Goal: Task Accomplishment & Management: Use online tool/utility

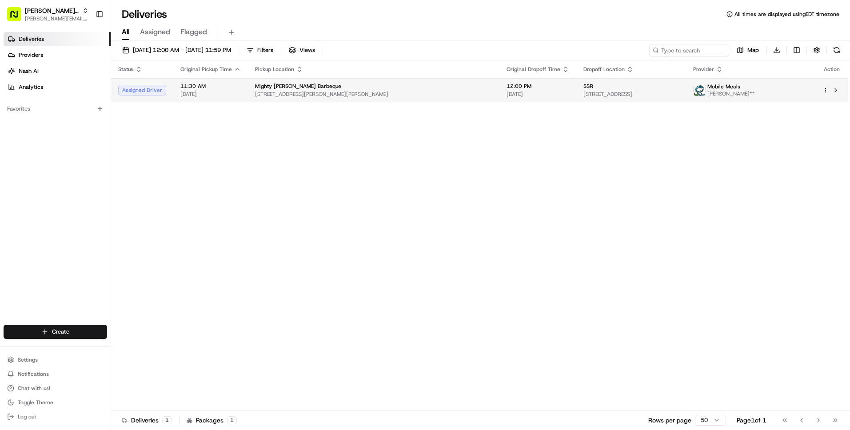
click at [410, 92] on span "[STREET_ADDRESS][PERSON_NAME][PERSON_NAME]" at bounding box center [373, 94] width 237 height 7
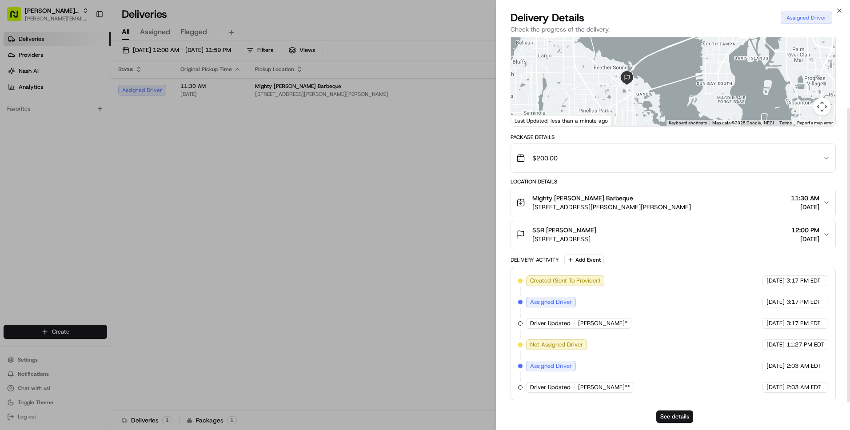
scroll to position [88, 0]
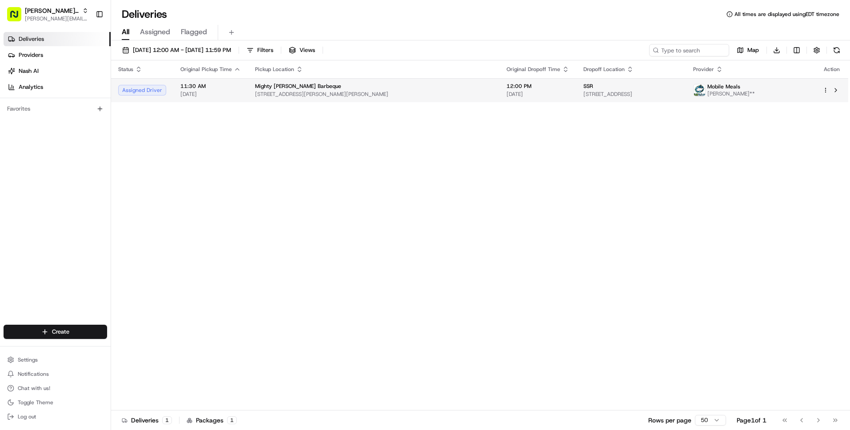
click at [755, 96] on span "[PERSON_NAME]**" at bounding box center [731, 93] width 48 height 7
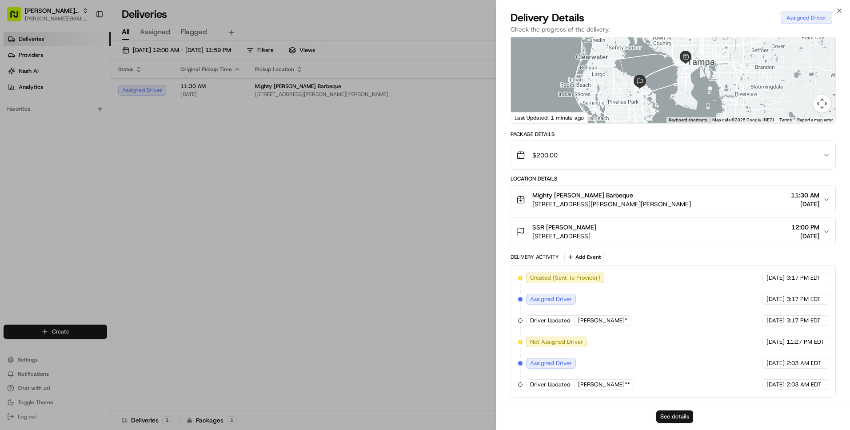
click at [682, 418] on button "See details" at bounding box center [674, 416] width 37 height 12
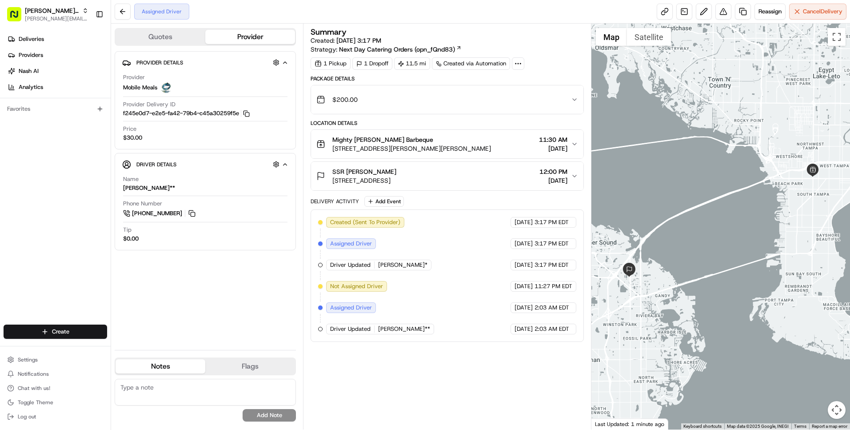
click at [181, 388] on textarea at bounding box center [205, 392] width 181 height 27
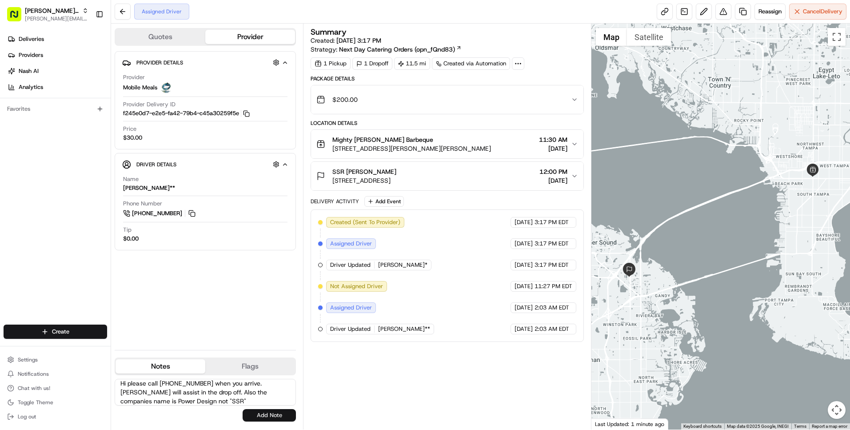
type textarea "Hi please call 586-741-9821 when you arrive. Maryna will assist in the drop off…"
click at [269, 420] on button "Add Note" at bounding box center [269, 415] width 53 height 12
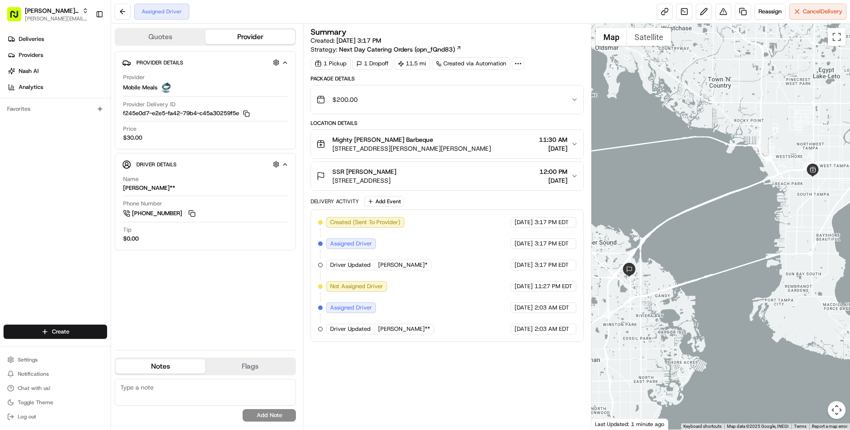
scroll to position [0, 0]
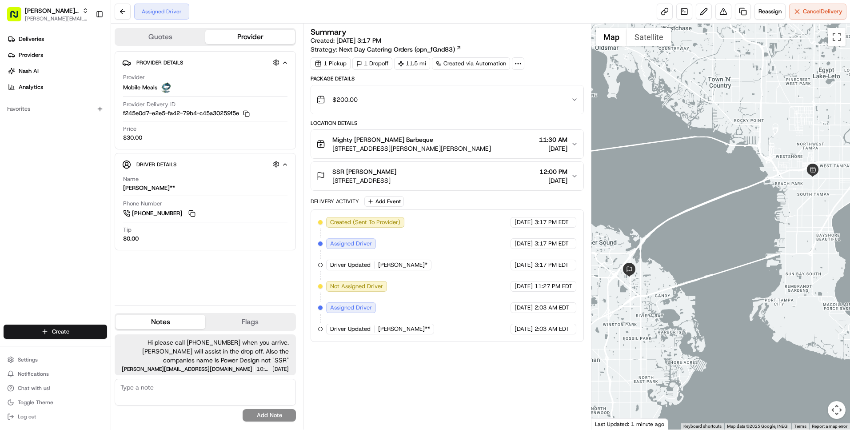
click at [573, 172] on icon "button" at bounding box center [574, 175] width 7 height 7
